Goal: Information Seeking & Learning: Learn about a topic

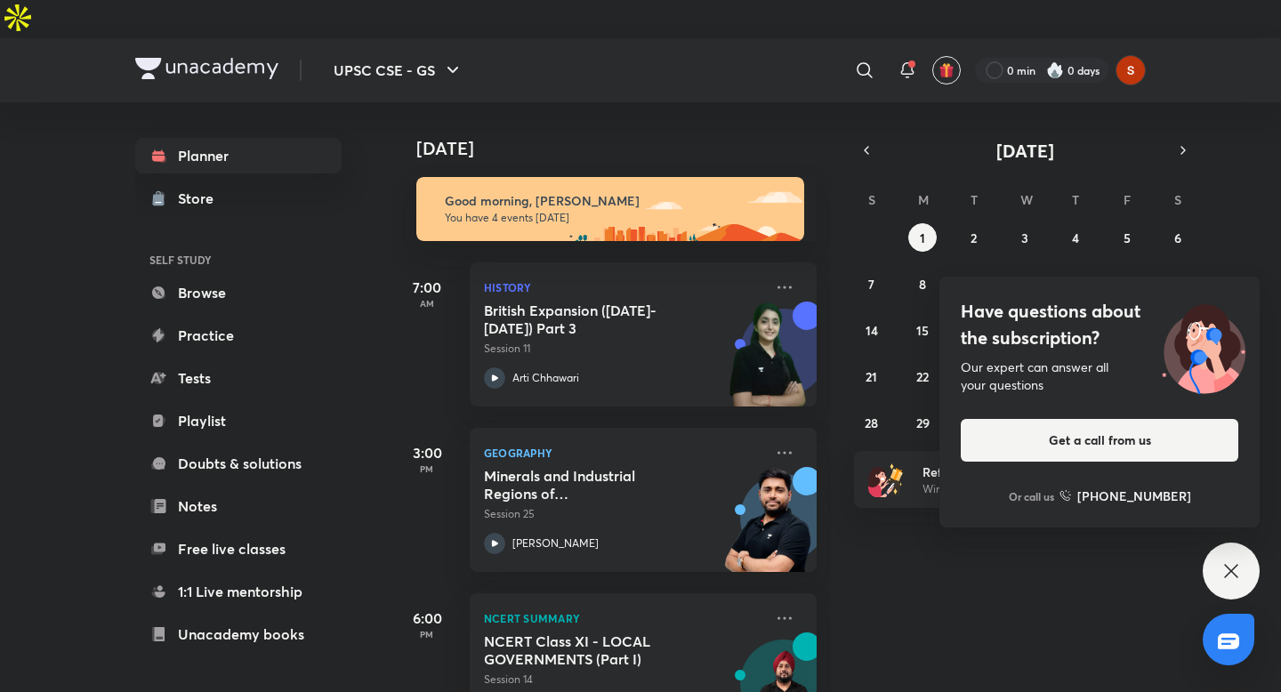
click at [1224, 584] on div "Have questions about the subscription? Our expert can answer all your questions…" at bounding box center [1230, 570] width 57 height 57
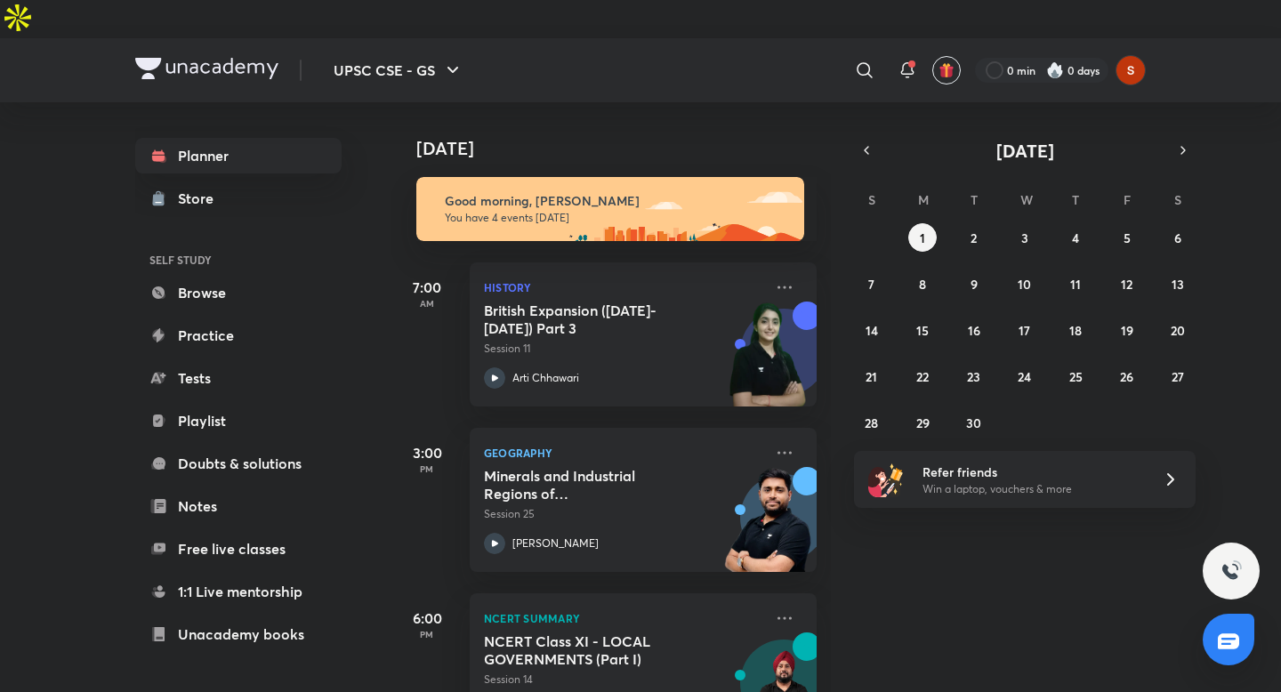
click at [1074, 547] on div "[DATE] Good morning, [PERSON_NAME] You have 4 events [DATE] 7:00 AM History Bri…" at bounding box center [834, 416] width 886 height 628
click at [866, 142] on icon "button" at bounding box center [866, 150] width 14 height 16
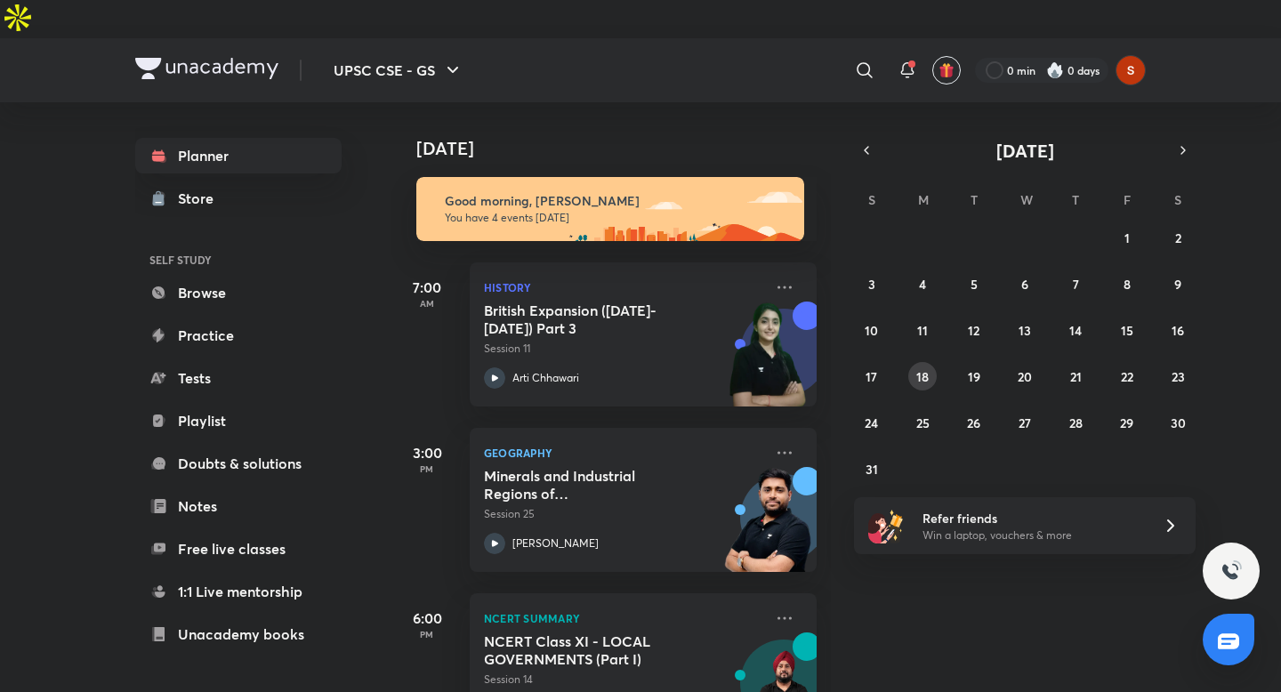
click at [929, 362] on button "18" at bounding box center [922, 376] width 28 height 28
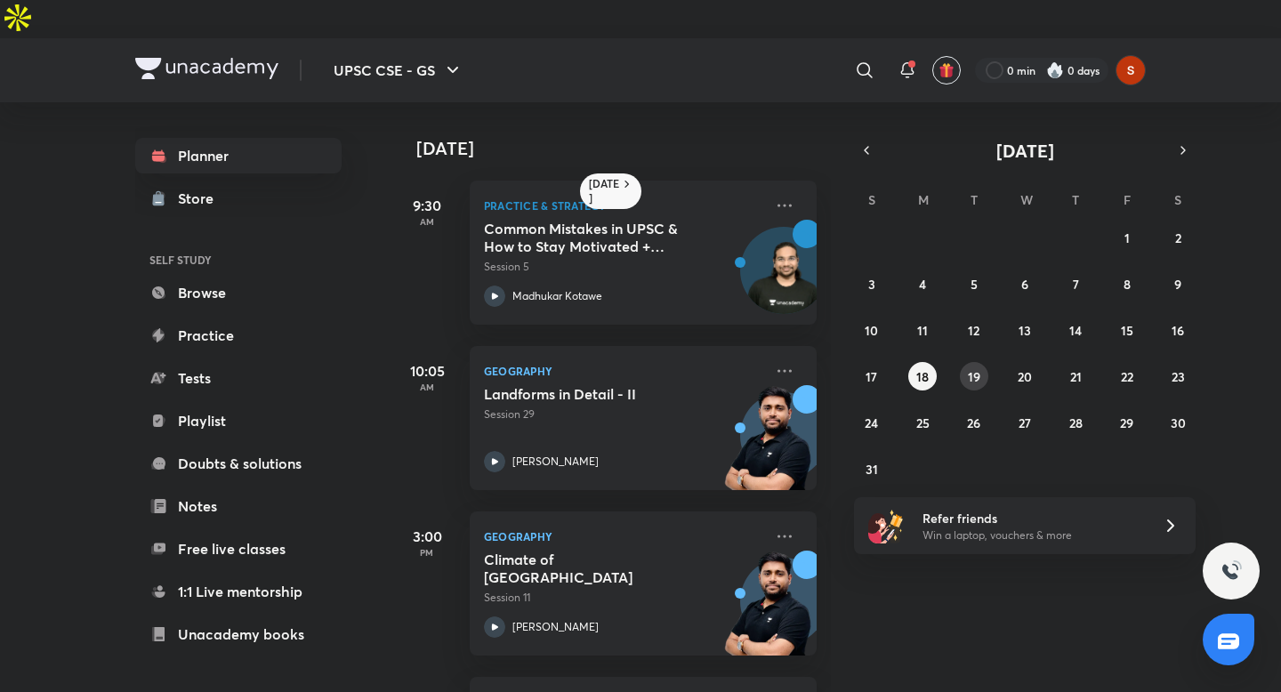
click at [971, 368] on abbr "19" at bounding box center [974, 376] width 12 height 17
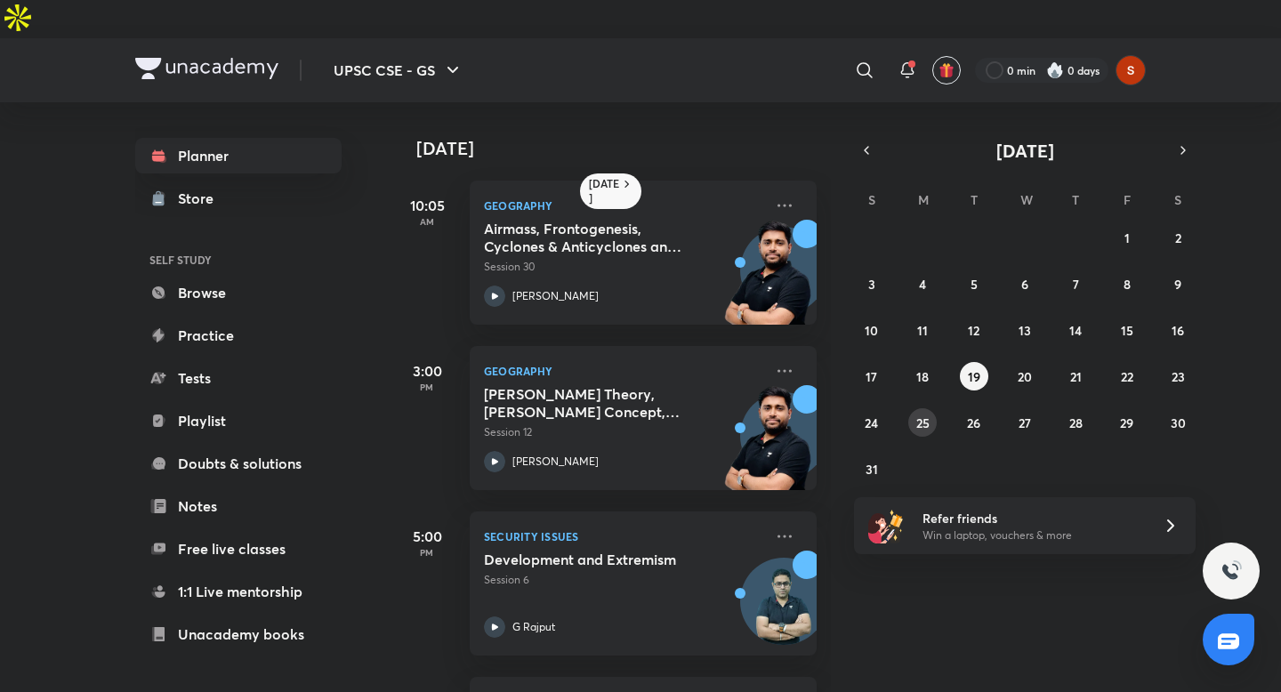
click at [922, 414] on abbr "25" at bounding box center [922, 422] width 13 height 17
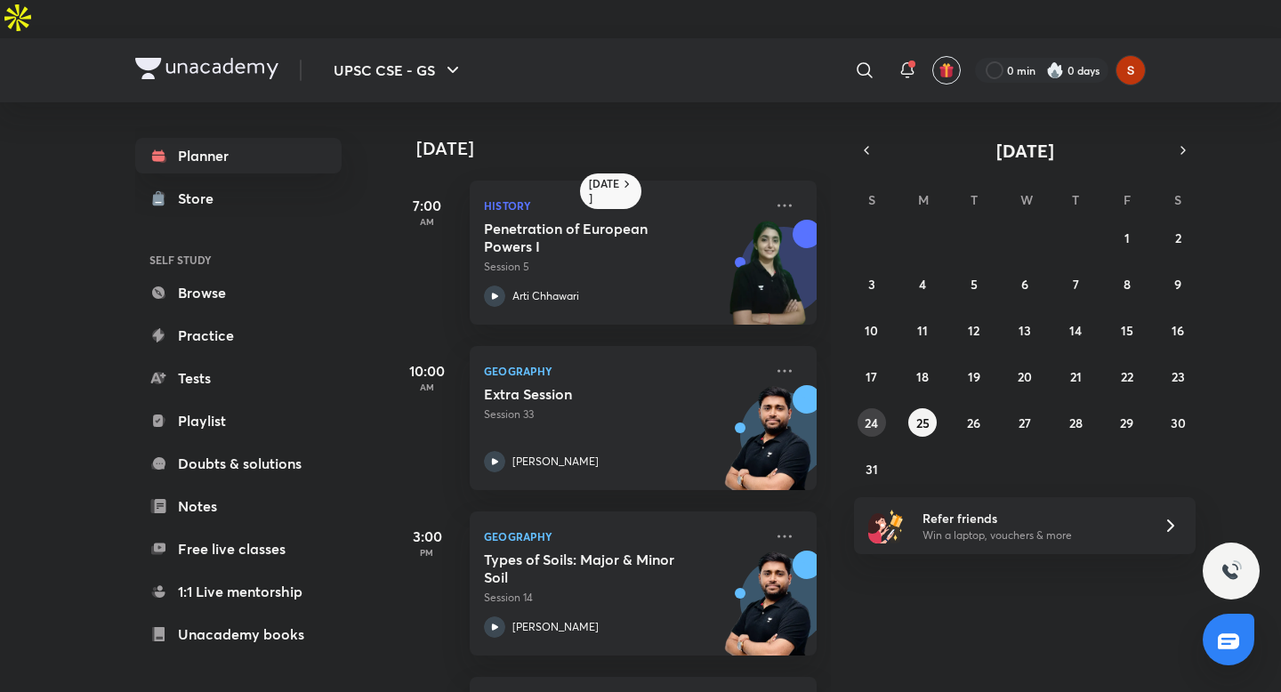
click at [873, 414] on abbr "24" at bounding box center [870, 422] width 13 height 17
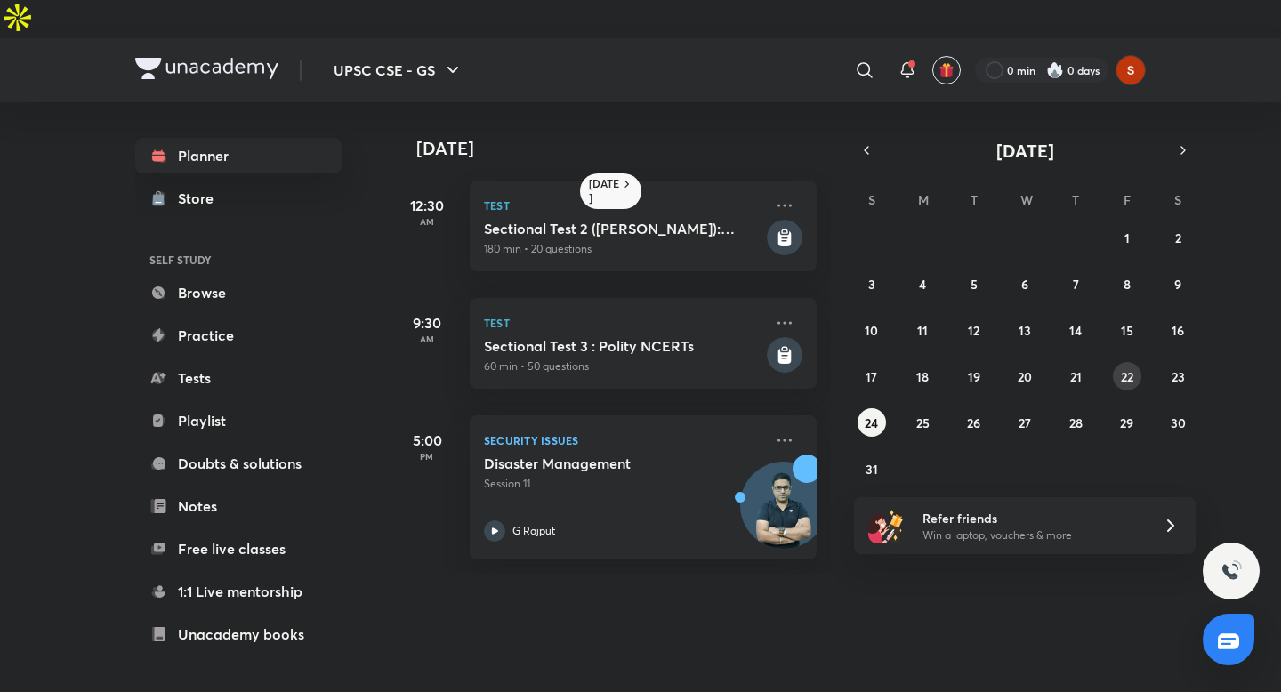
click at [1123, 368] on abbr "22" at bounding box center [1126, 376] width 12 height 17
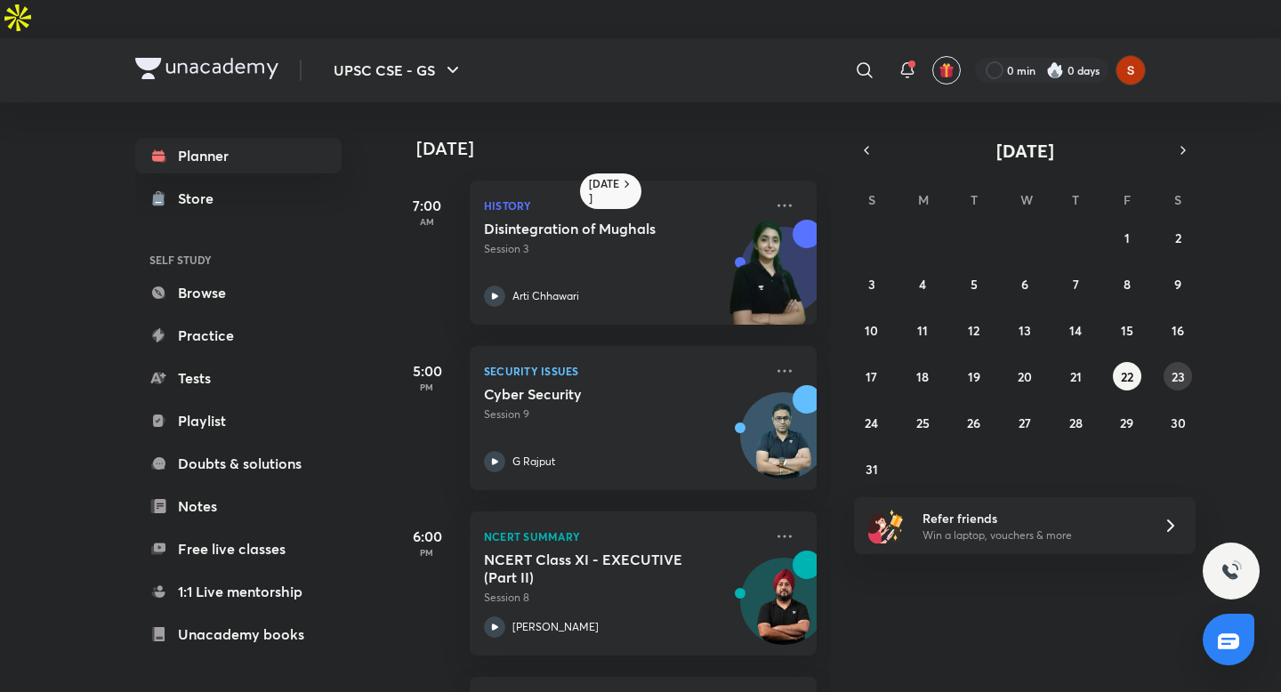
click at [1183, 368] on abbr "23" at bounding box center [1177, 376] width 13 height 17
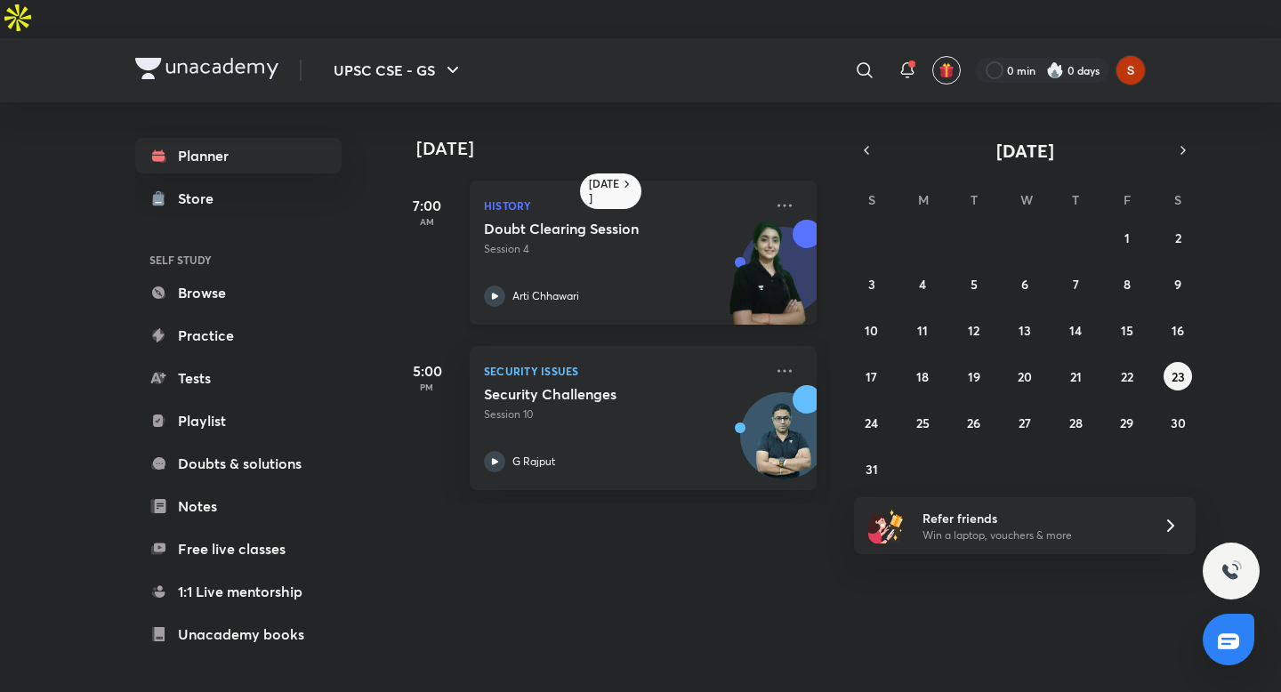
click at [498, 285] on icon at bounding box center [494, 295] width 21 height 21
